Goal: Task Accomplishment & Management: Complete application form

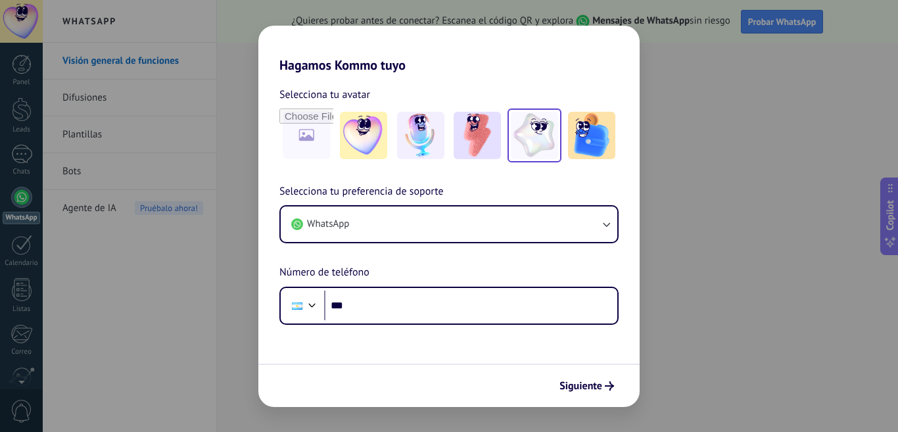
click at [532, 141] on img at bounding box center [534, 135] width 47 height 47
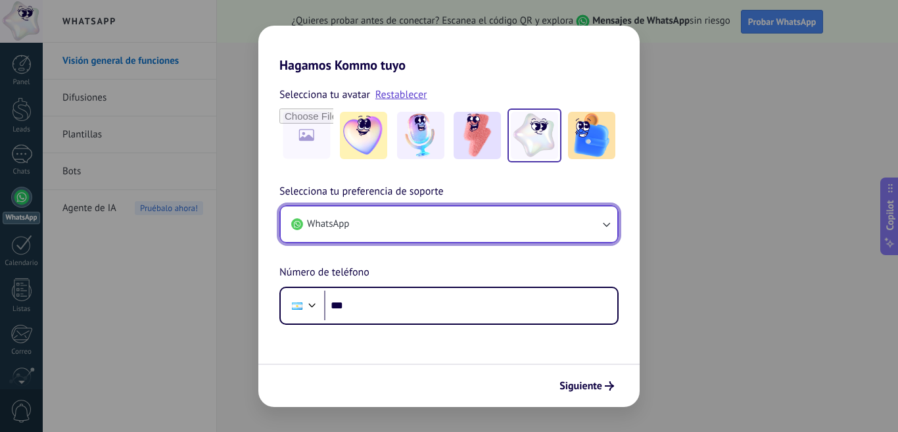
click at [400, 226] on button "WhatsApp" at bounding box center [449, 224] width 337 height 36
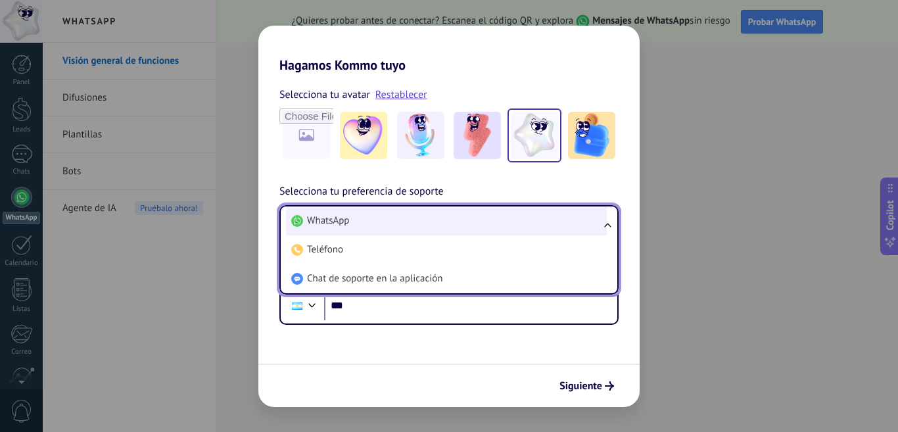
click at [398, 228] on li "WhatsApp" at bounding box center [446, 220] width 321 height 29
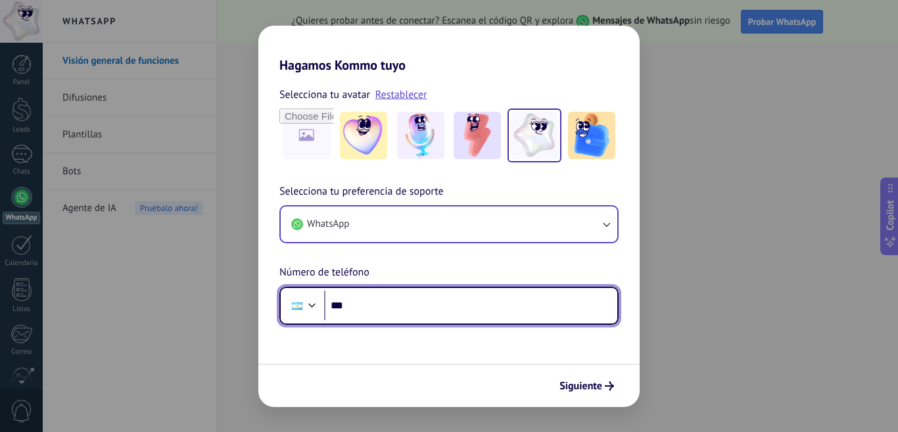
click at [407, 306] on input "***" at bounding box center [470, 306] width 293 height 30
